Goal: Go to known website: Access a specific website the user already knows

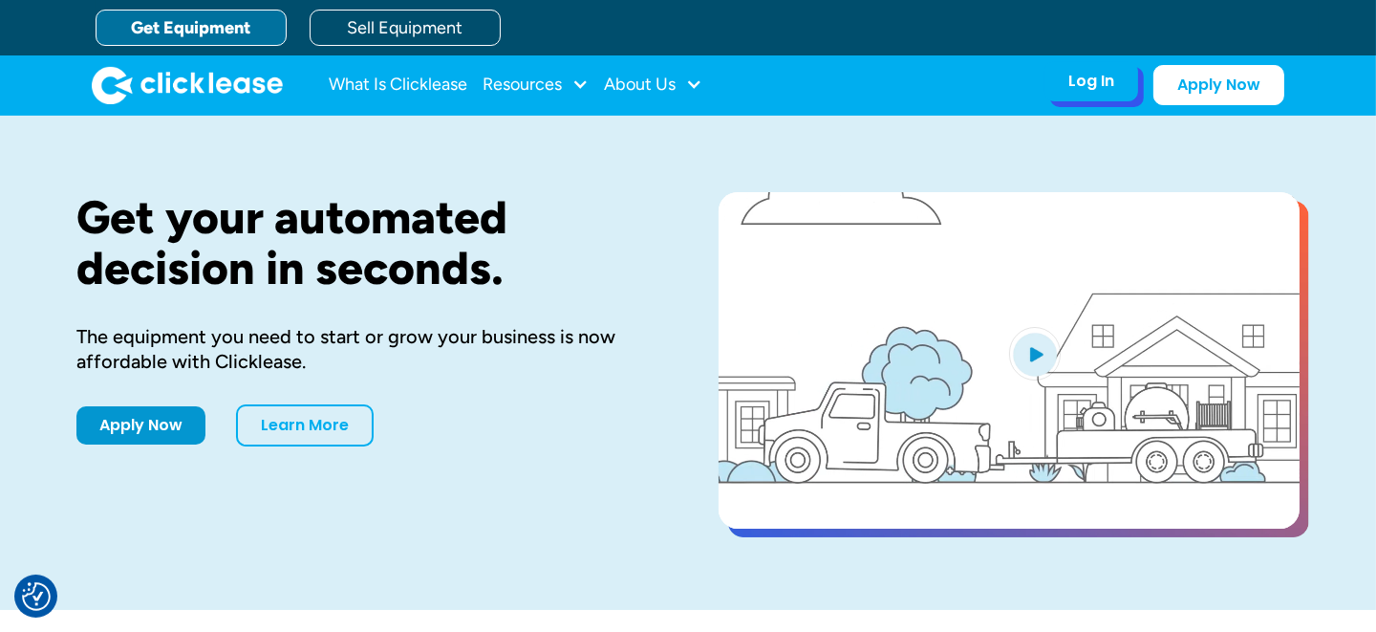
click at [1102, 96] on div "Log In Account login I use Clicklease to get my equipment Partner Portal I offe…" at bounding box center [1091, 81] width 94 height 40
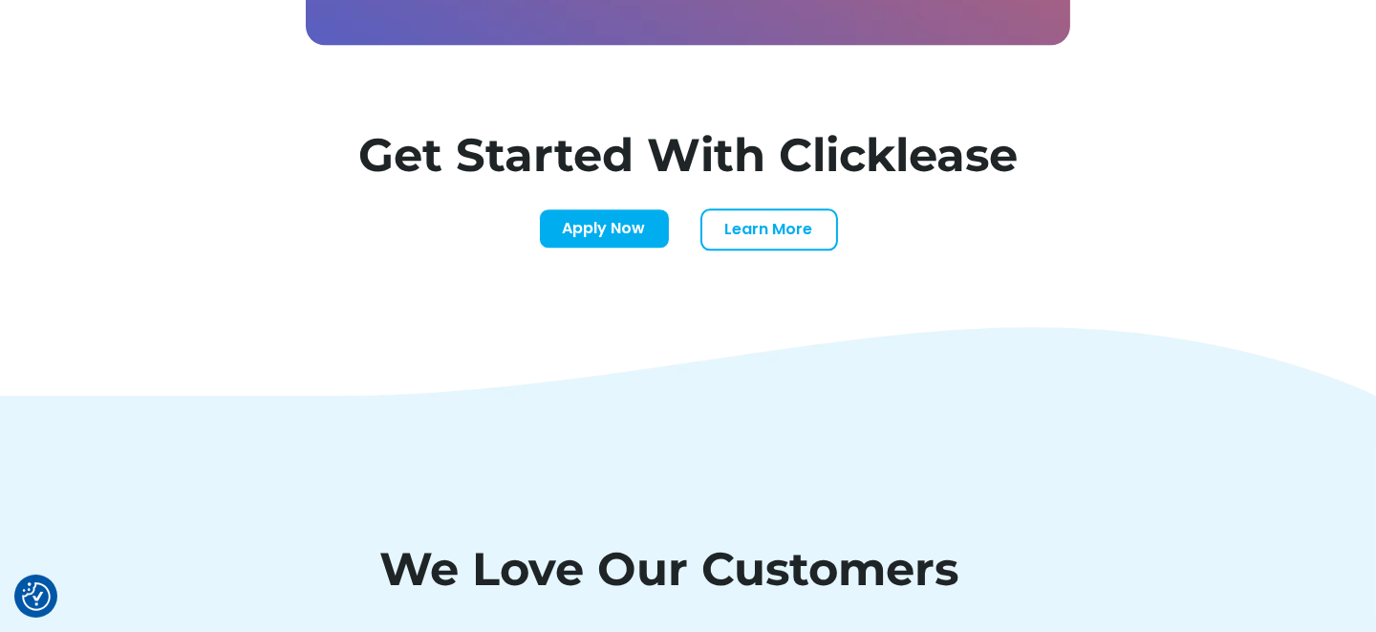
scroll to position [6858, 0]
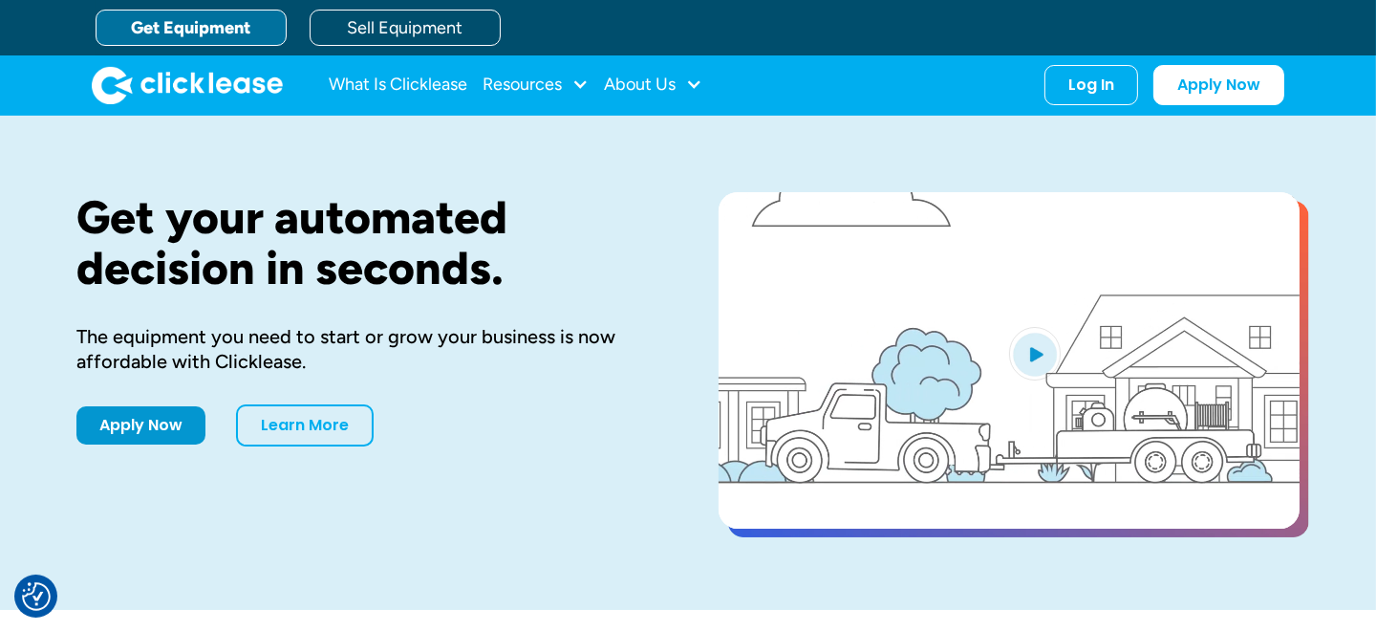
scroll to position [33, 0]
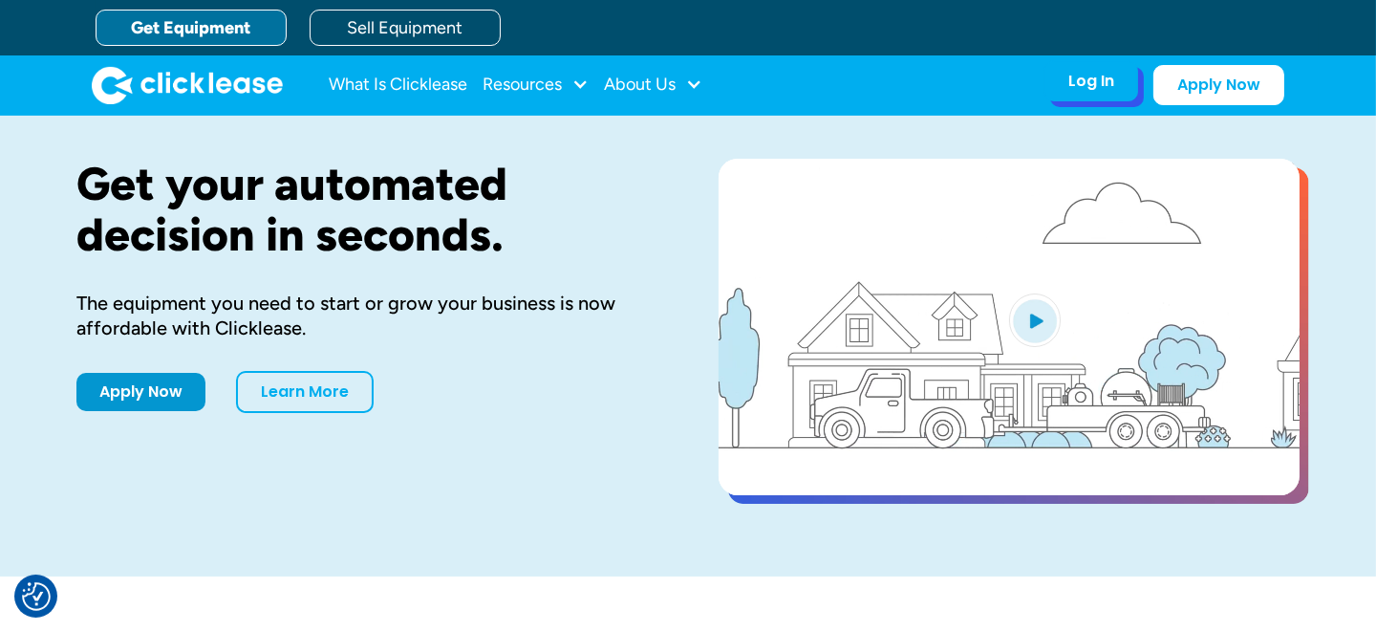
click at [1105, 87] on div "Log In" at bounding box center [1091, 81] width 46 height 19
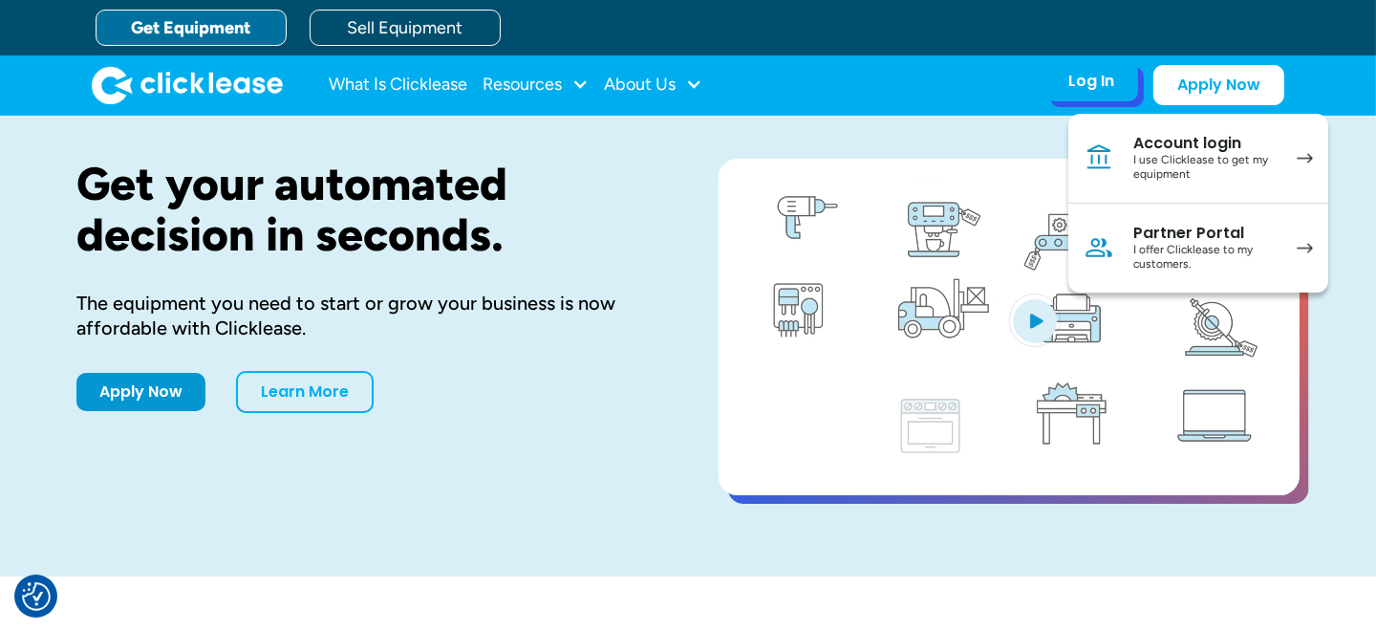
click at [1217, 165] on div "I use Clicklease to get my equipment" at bounding box center [1205, 168] width 144 height 30
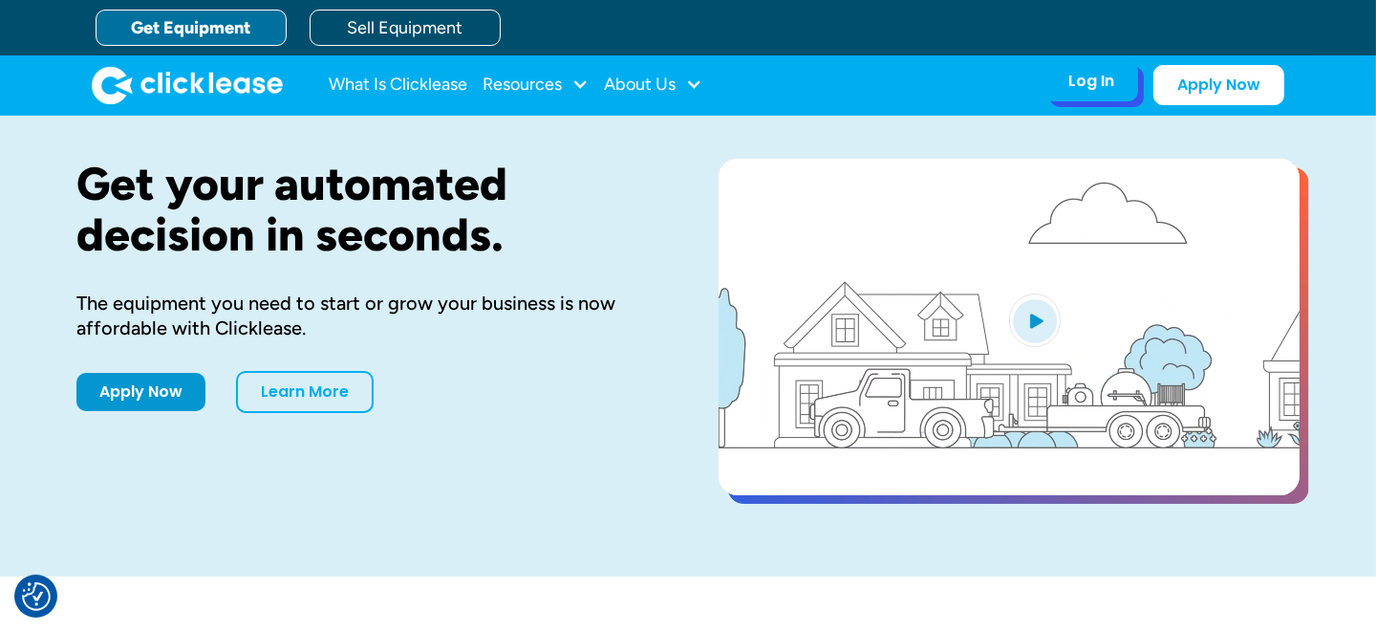
click at [1098, 84] on div "Log In" at bounding box center [1091, 81] width 46 height 19
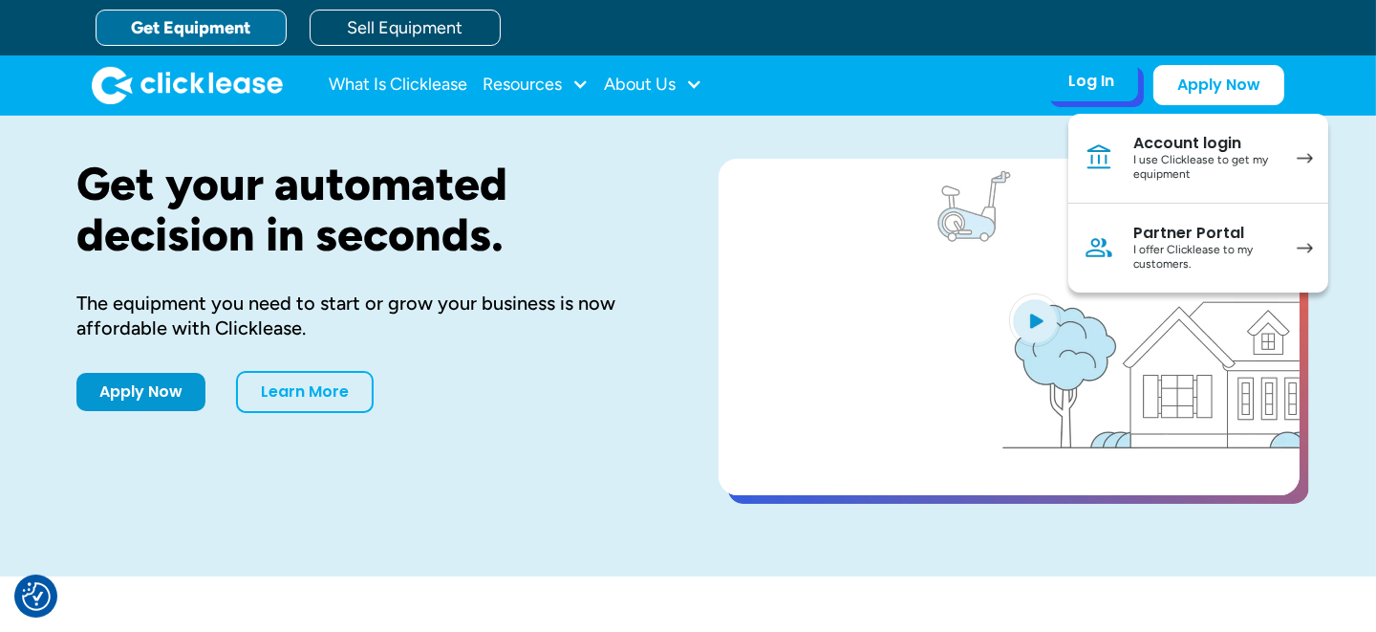
click at [1192, 243] on div "I offer Clicklease to my customers." at bounding box center [1205, 258] width 144 height 30
